Goal: Task Accomplishment & Management: Use online tool/utility

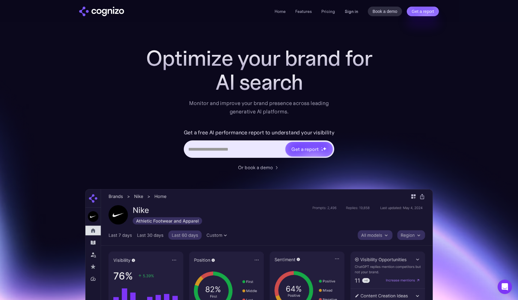
click at [352, 10] on link "Sign in" at bounding box center [352, 11] width 14 height 7
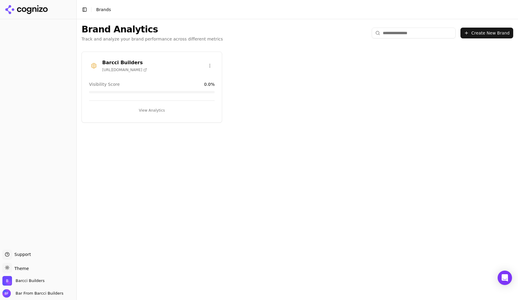
click at [148, 107] on button "View Analytics" at bounding box center [152, 111] width 126 height 10
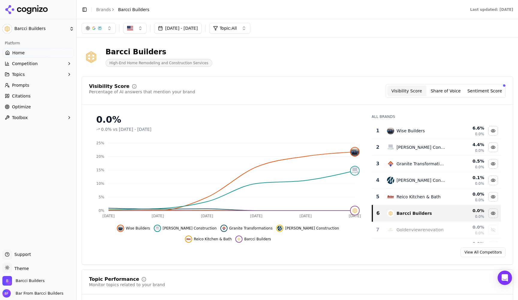
click at [26, 61] on span "Competition" at bounding box center [25, 64] width 26 height 6
click at [18, 101] on span "Topics" at bounding box center [18, 103] width 13 height 6
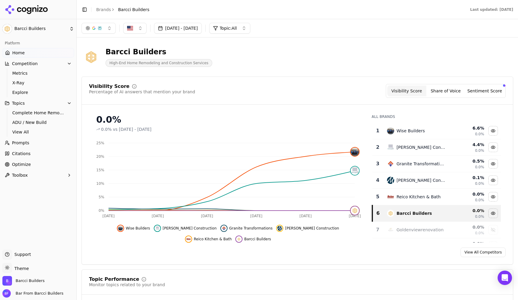
click at [22, 154] on span "Citations" at bounding box center [21, 154] width 19 height 6
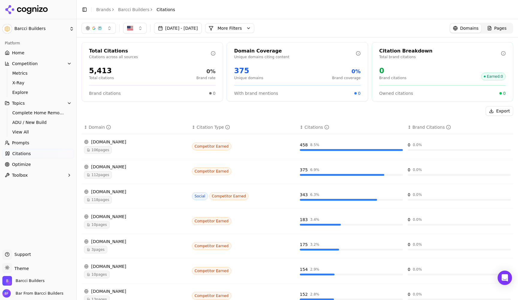
click at [22, 166] on span "Optimize" at bounding box center [21, 164] width 19 height 6
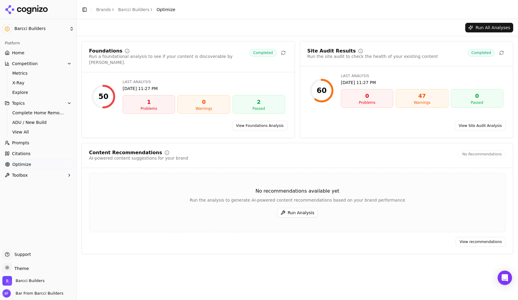
click at [151, 100] on div "1" at bounding box center [148, 102] width 47 height 8
click at [488, 27] on button "Run All Analyses" at bounding box center [490, 28] width 48 height 10
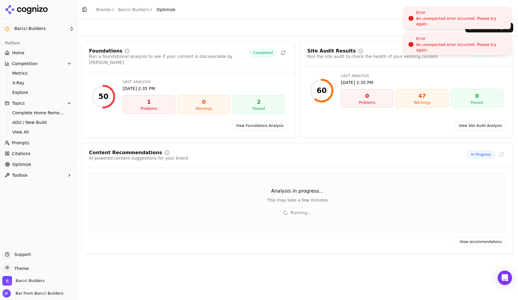
click at [477, 18] on div "Error An unexpected error occurred. Please try again." at bounding box center [461, 18] width 90 height 17
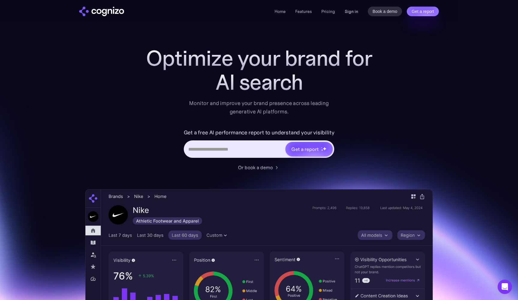
click at [350, 12] on link "Sign in" at bounding box center [352, 11] width 14 height 7
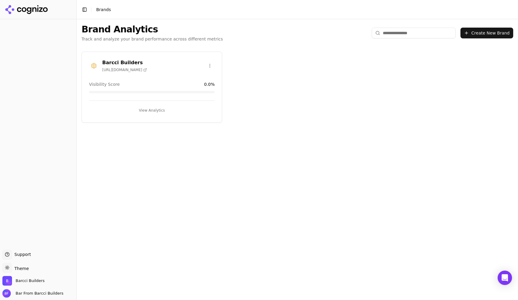
click at [154, 113] on button "View Analytics" at bounding box center [152, 111] width 126 height 10
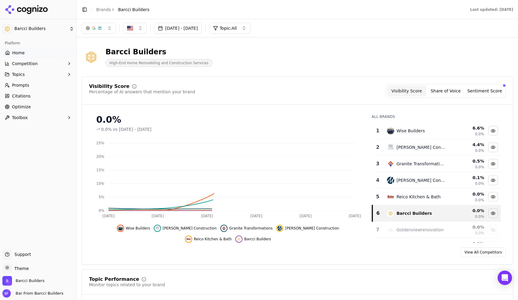
click at [23, 93] on span "Citations" at bounding box center [21, 96] width 19 height 6
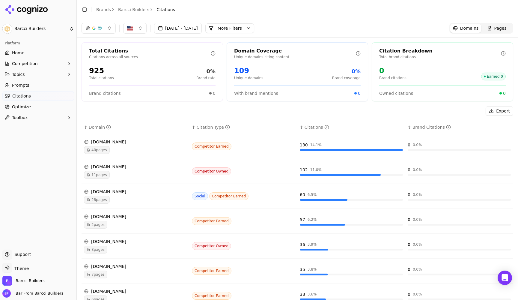
click at [16, 107] on span "Optimize" at bounding box center [21, 107] width 19 height 6
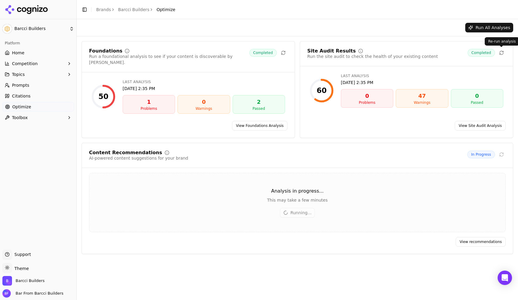
click at [503, 53] on icon at bounding box center [502, 52] width 5 height 5
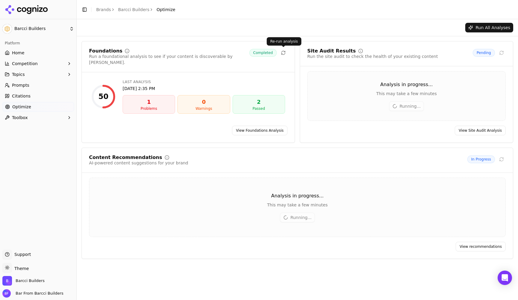
click at [283, 51] on icon at bounding box center [284, 52] width 4 height 2
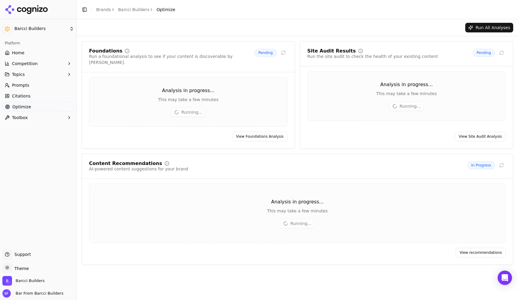
click at [17, 50] on span "Home" at bounding box center [18, 53] width 12 height 6
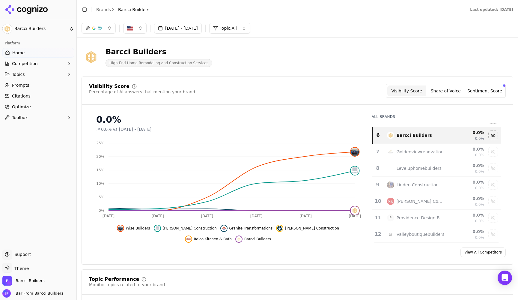
click at [26, 95] on span "Citations" at bounding box center [21, 96] width 19 height 6
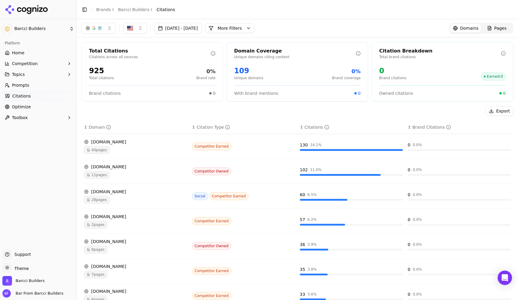
click at [32, 52] on link "Home" at bounding box center [38, 53] width 72 height 10
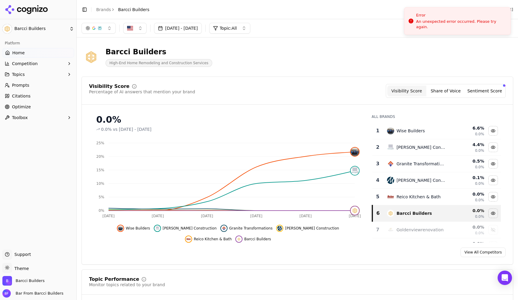
click at [25, 83] on span "Prompts" at bounding box center [20, 85] width 17 height 6
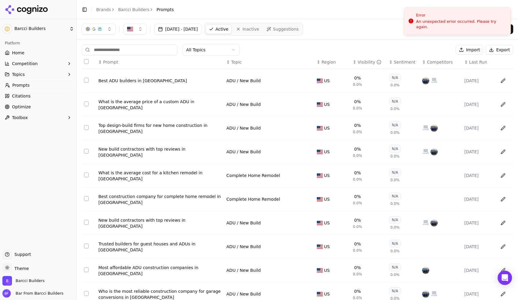
click at [18, 106] on span "Optimize" at bounding box center [21, 107] width 19 height 6
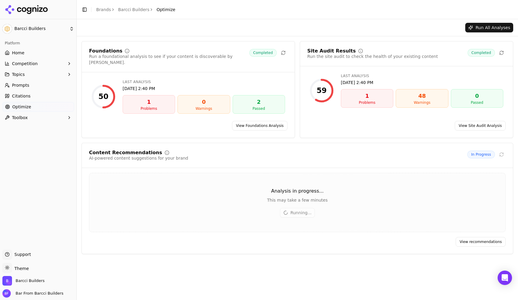
click at [490, 121] on link "View Site Audit Analysis" at bounding box center [480, 126] width 51 height 10
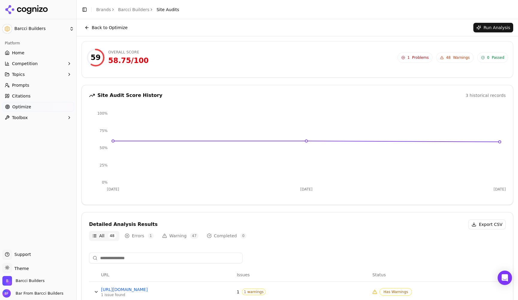
click at [412, 55] on span "1 Problems" at bounding box center [415, 58] width 35 height 10
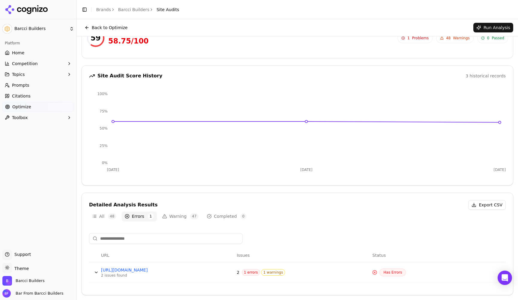
click at [96, 271] on button "Data table" at bounding box center [97, 273] width 10 height 10
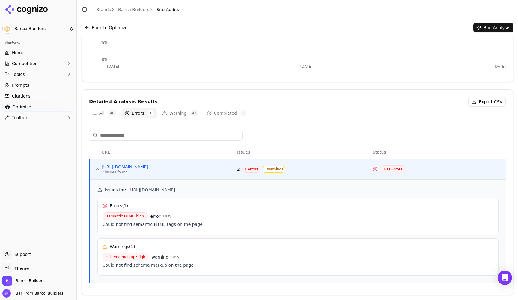
scroll to position [123, 0]
